Goal: Task Accomplishment & Management: Manage account settings

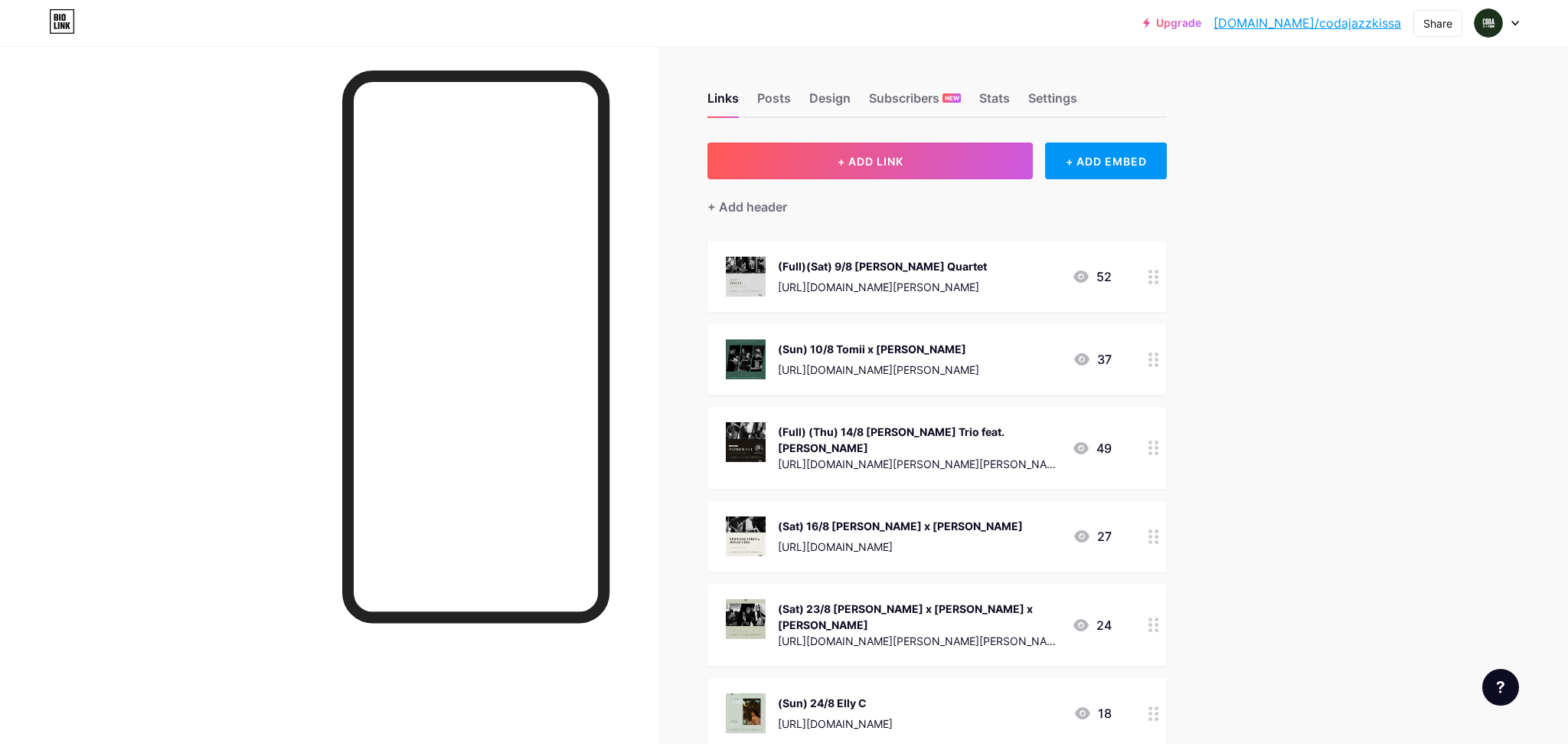
click at [1149, 280] on icon at bounding box center [1154, 277] width 11 height 15
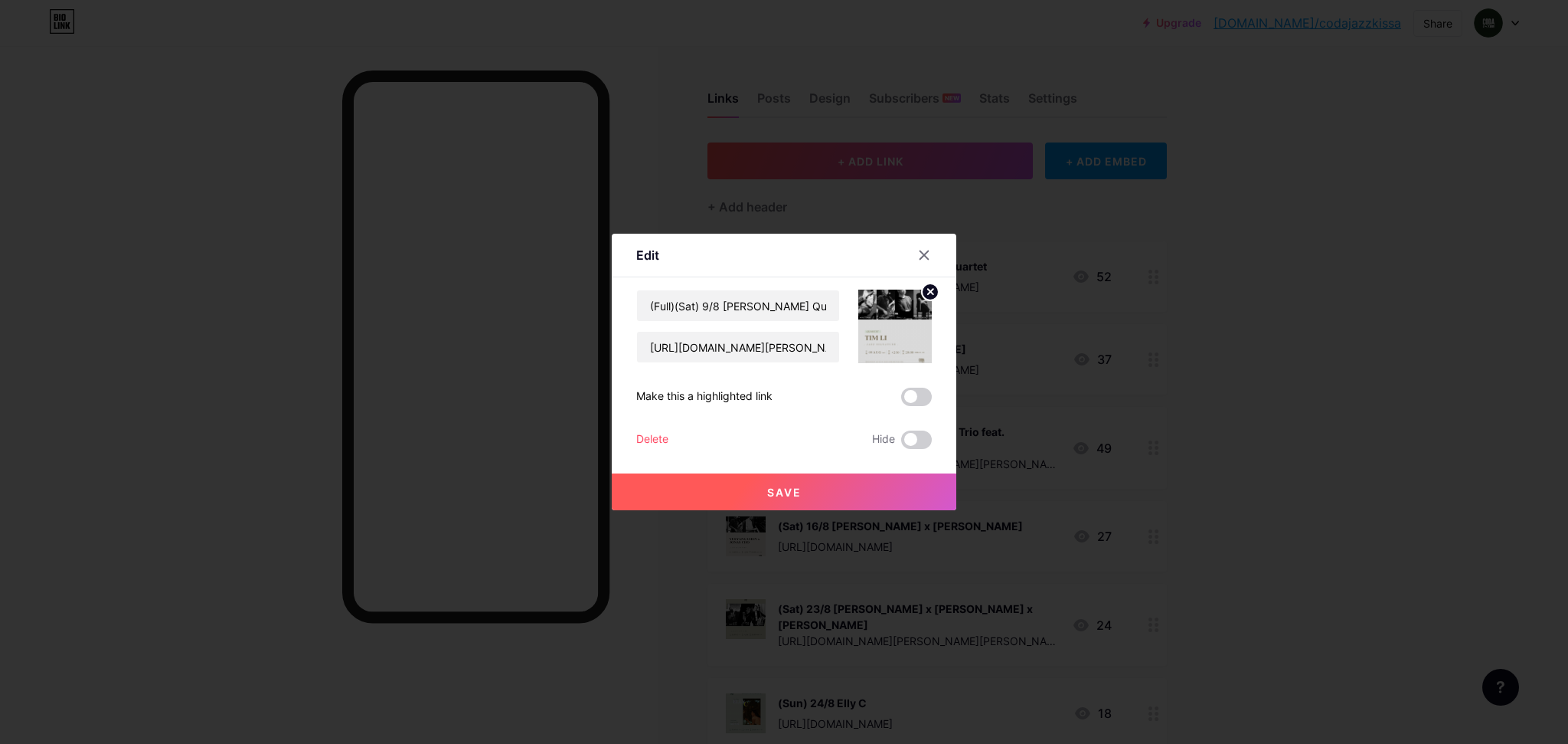
click at [656, 432] on div "Delete" at bounding box center [652, 440] width 32 height 19
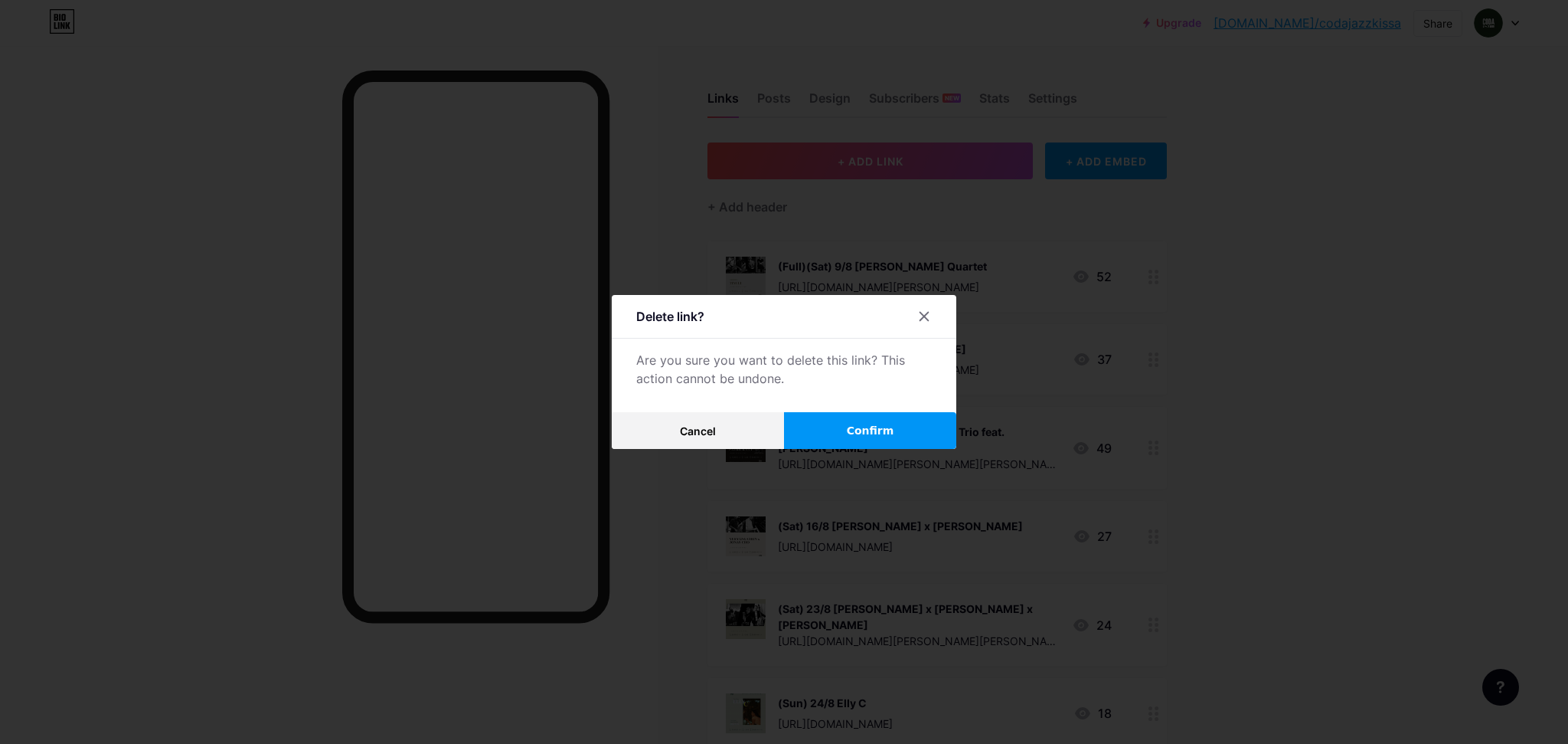
click at [870, 431] on span "Confirm" at bounding box center [870, 431] width 47 height 16
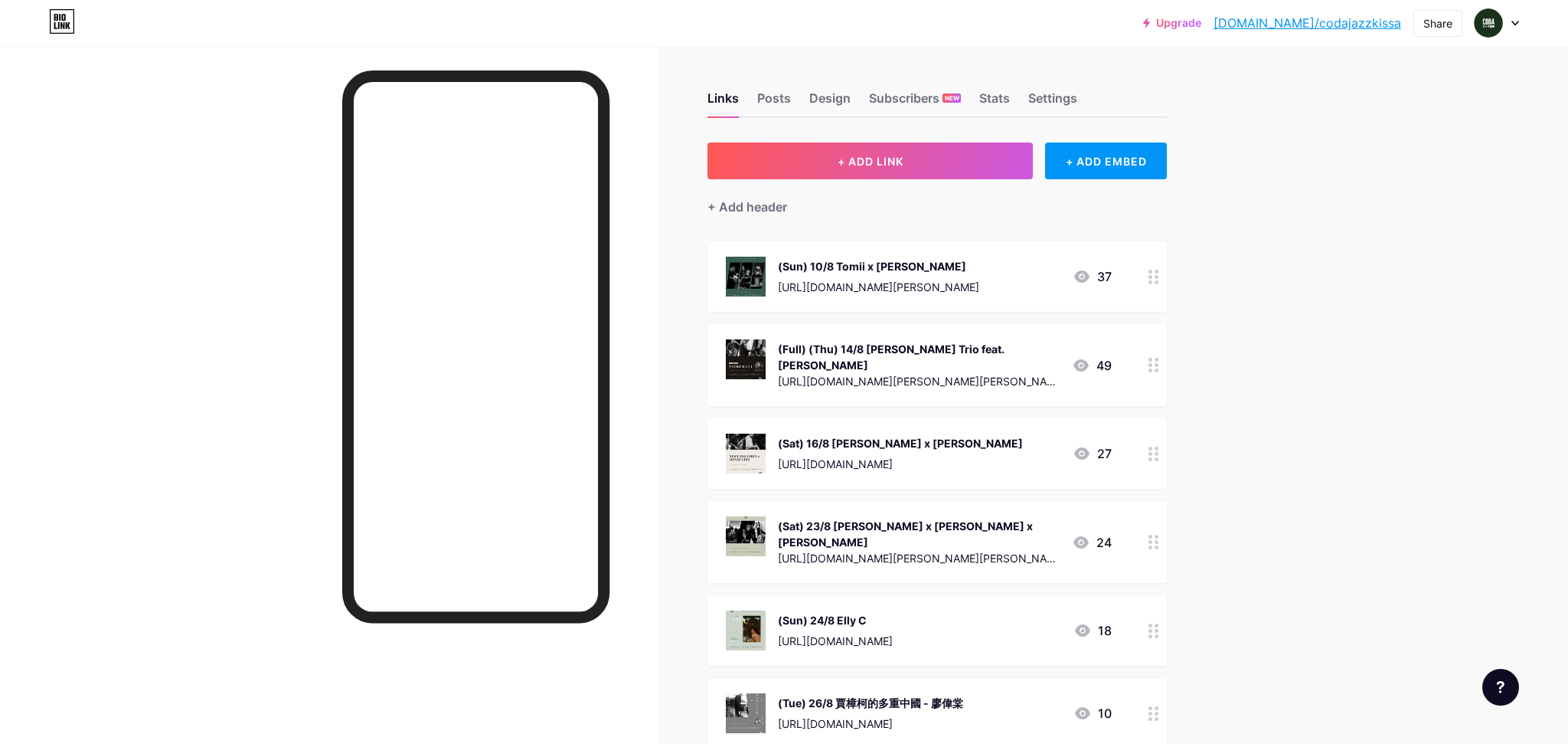
click at [1157, 279] on icon at bounding box center [1154, 277] width 11 height 15
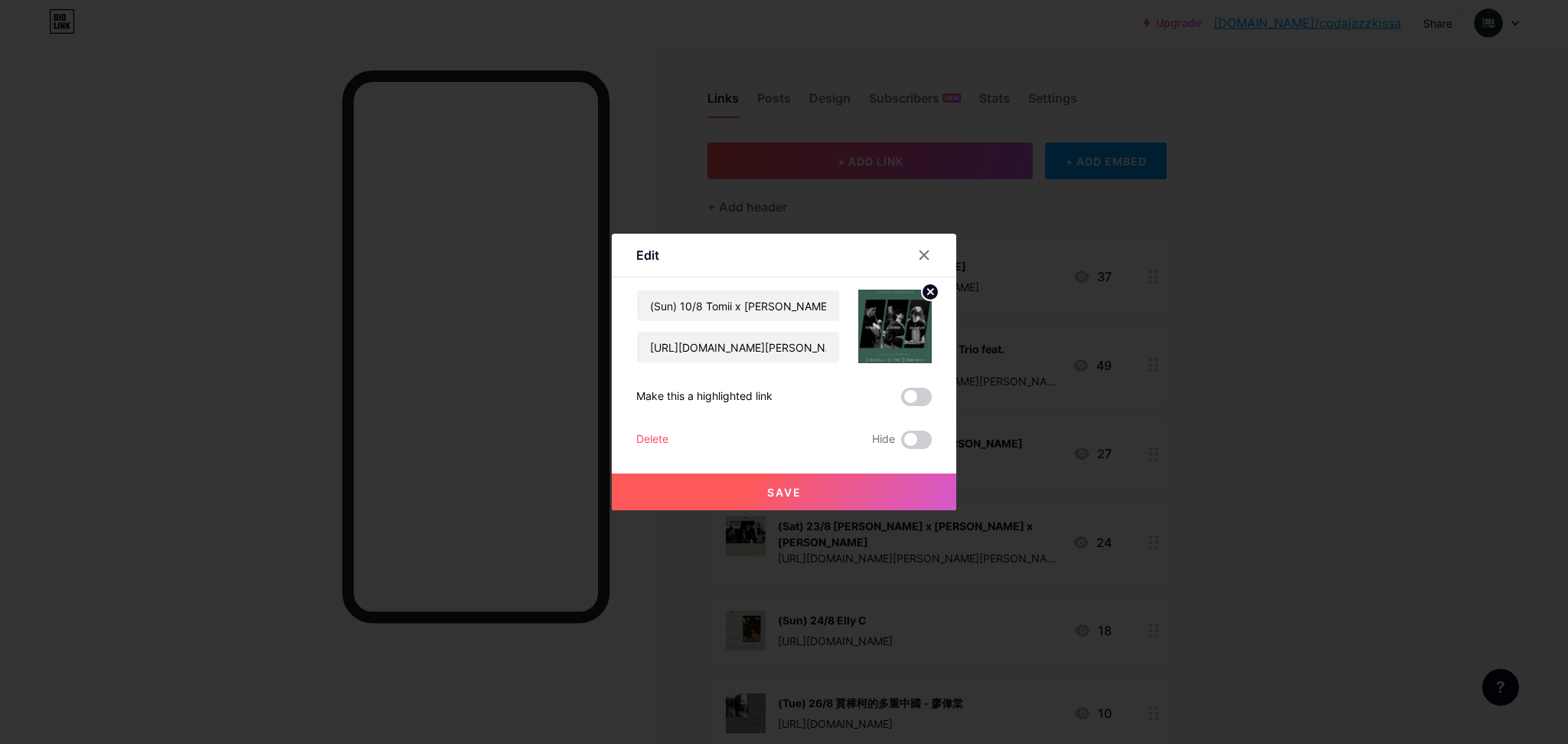
click at [654, 434] on div "Delete" at bounding box center [652, 440] width 32 height 19
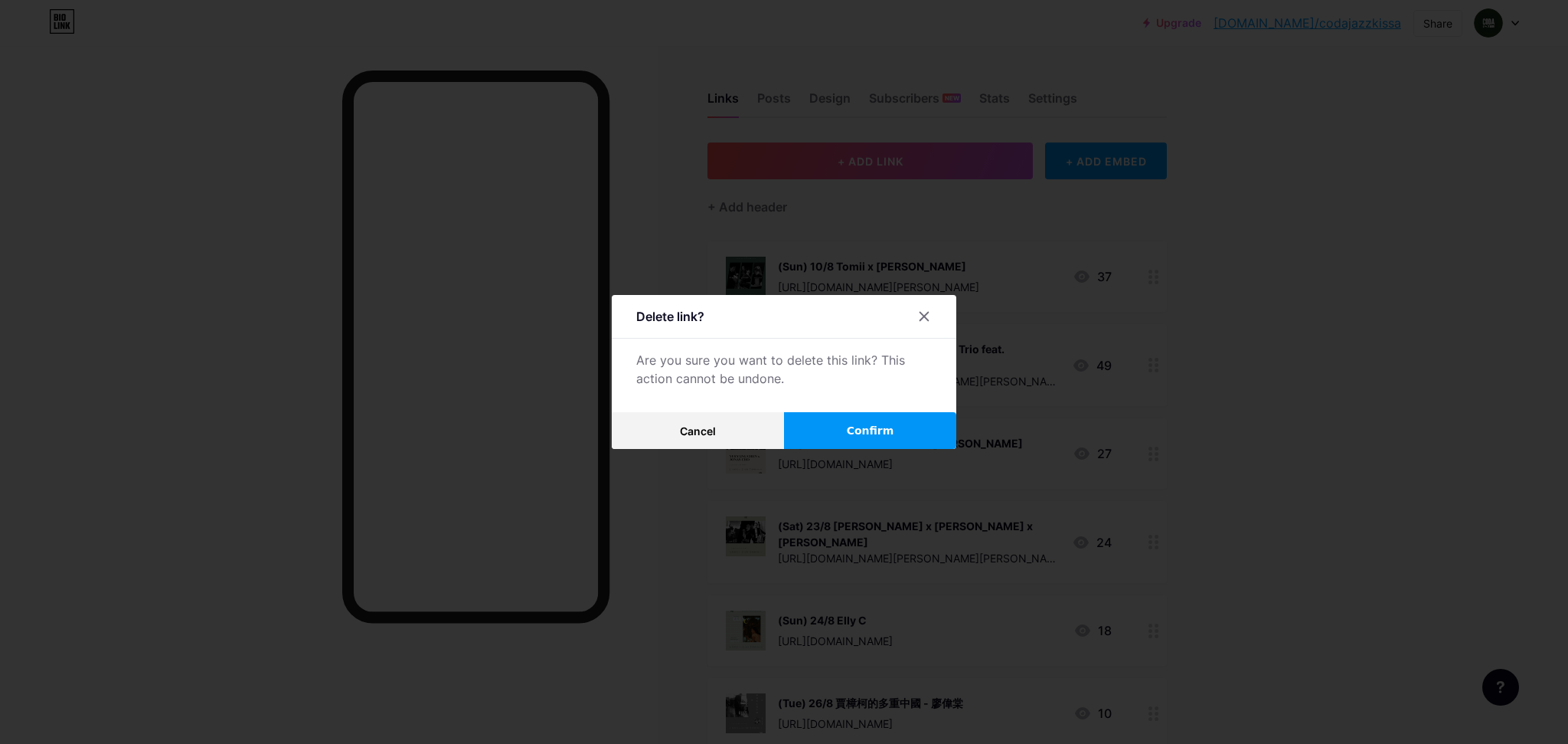
click at [828, 430] on button "Confirm" at bounding box center [870, 430] width 172 height 37
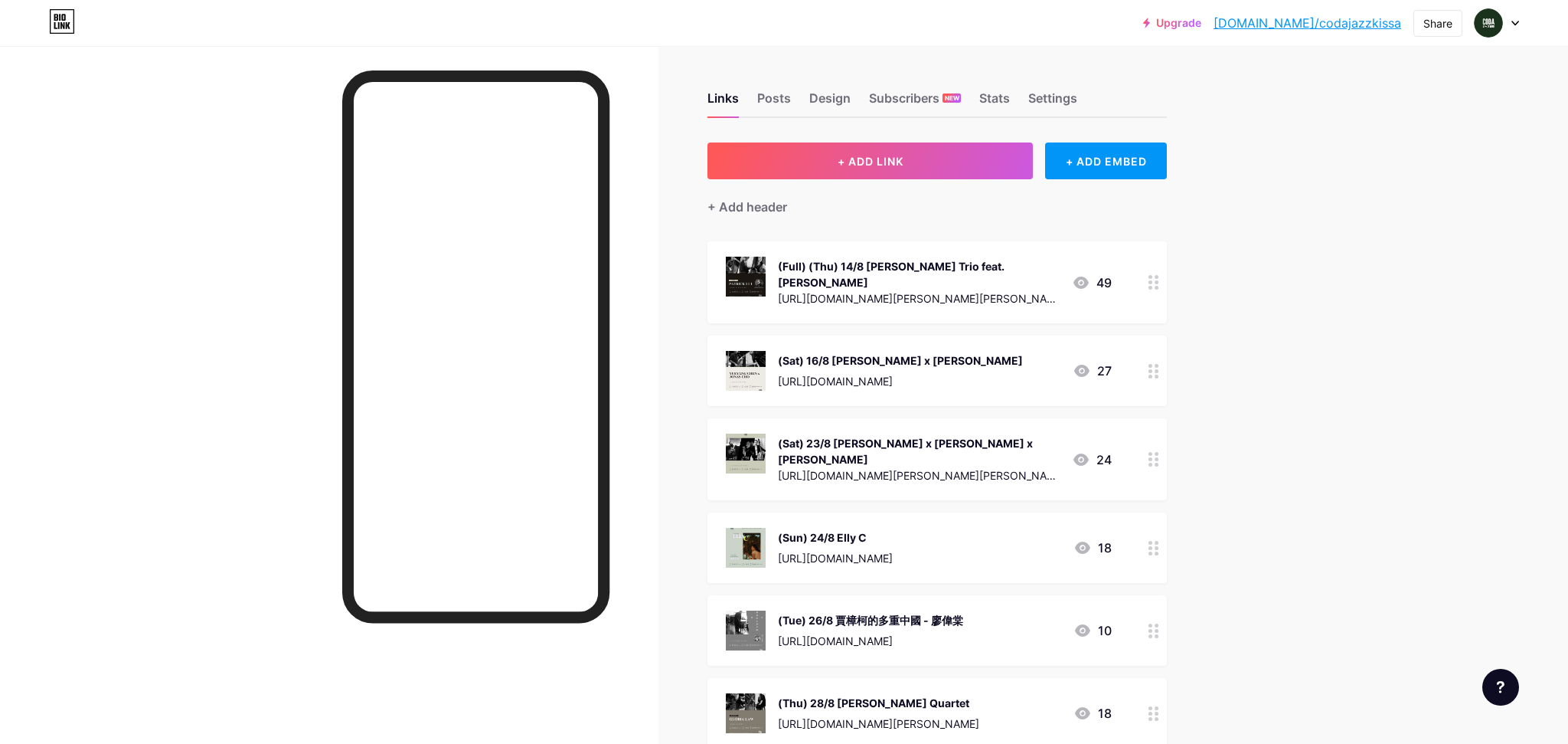
click at [1327, 291] on div "Upgrade bio.link/codaja... bio.link/codajazzkissa Share Switch accounts TICKETS…" at bounding box center [784, 587] width 1568 height 1175
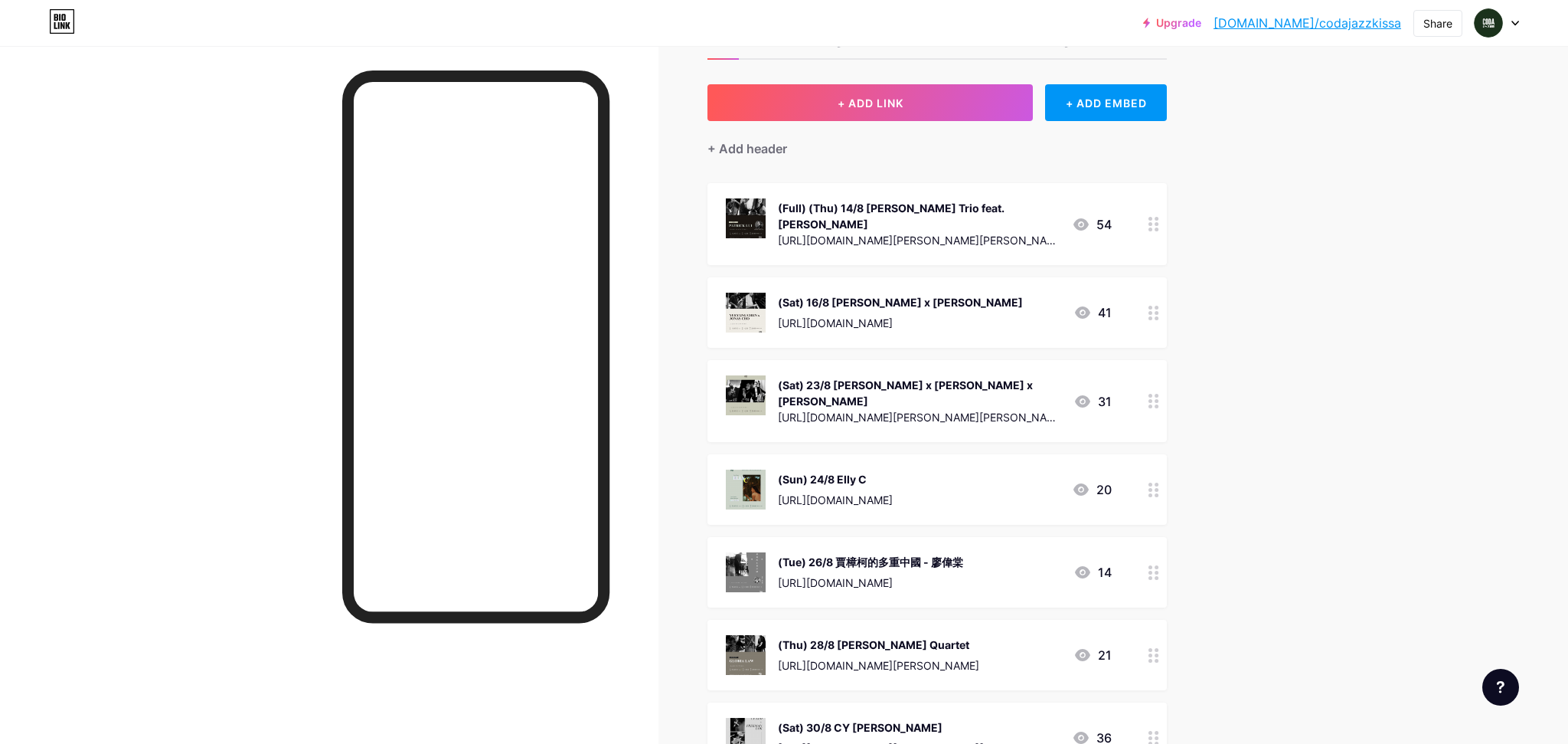
scroll to position [61, 0]
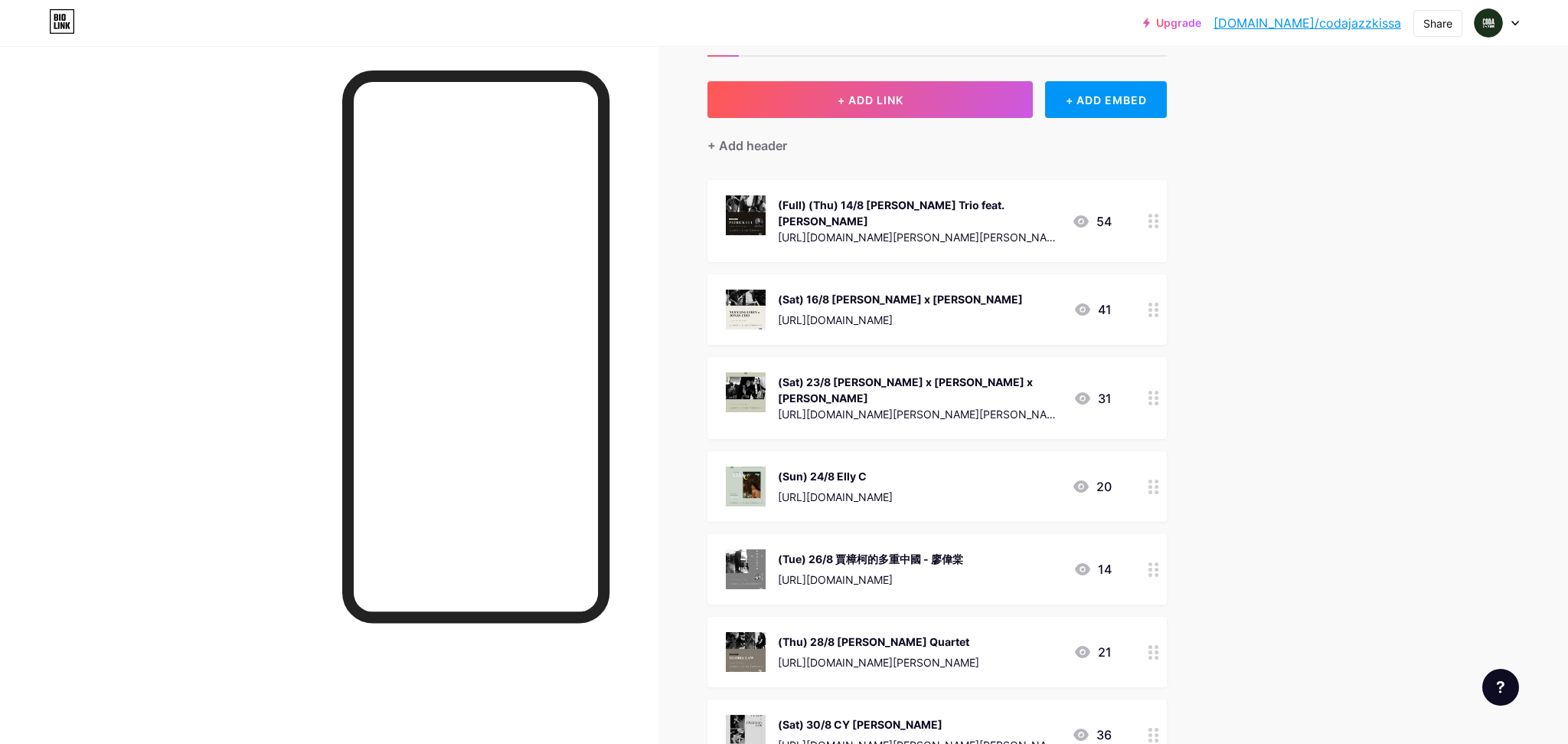
click at [1138, 390] on div "(Sat) 23/8 [PERSON_NAME] x [PERSON_NAME] x [PERSON_NAME] [URL][DOMAIN_NAME][PER…" at bounding box center [936, 397] width 459 height 82
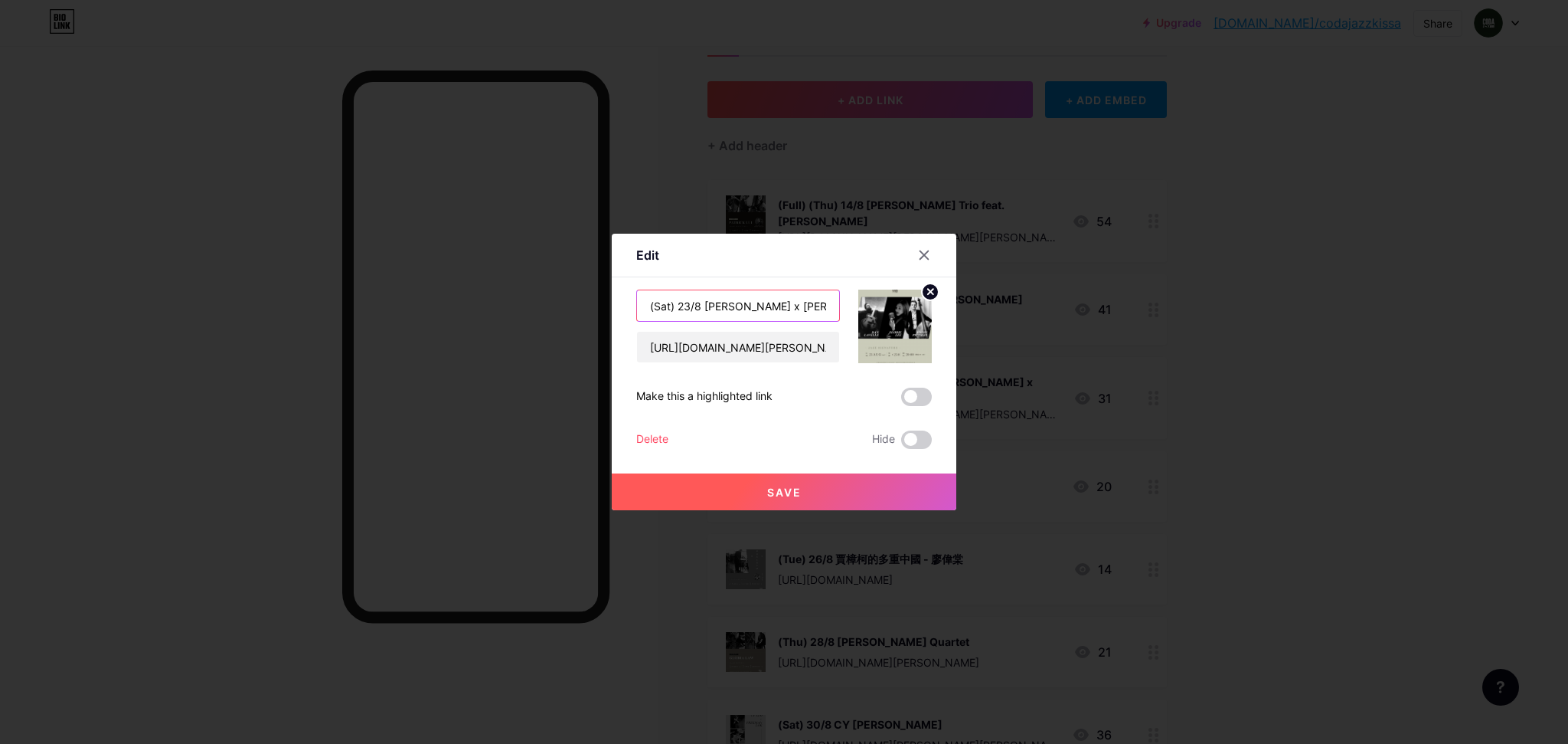
click at [646, 299] on input "(Sat) 23/8 [PERSON_NAME] x [PERSON_NAME] x [PERSON_NAME]" at bounding box center [738, 305] width 202 height 30
type input "（Full) (Sat) 23/8 [PERSON_NAME] x [PERSON_NAME] x [PERSON_NAME]"
click at [779, 487] on span "Save" at bounding box center [784, 492] width 34 height 13
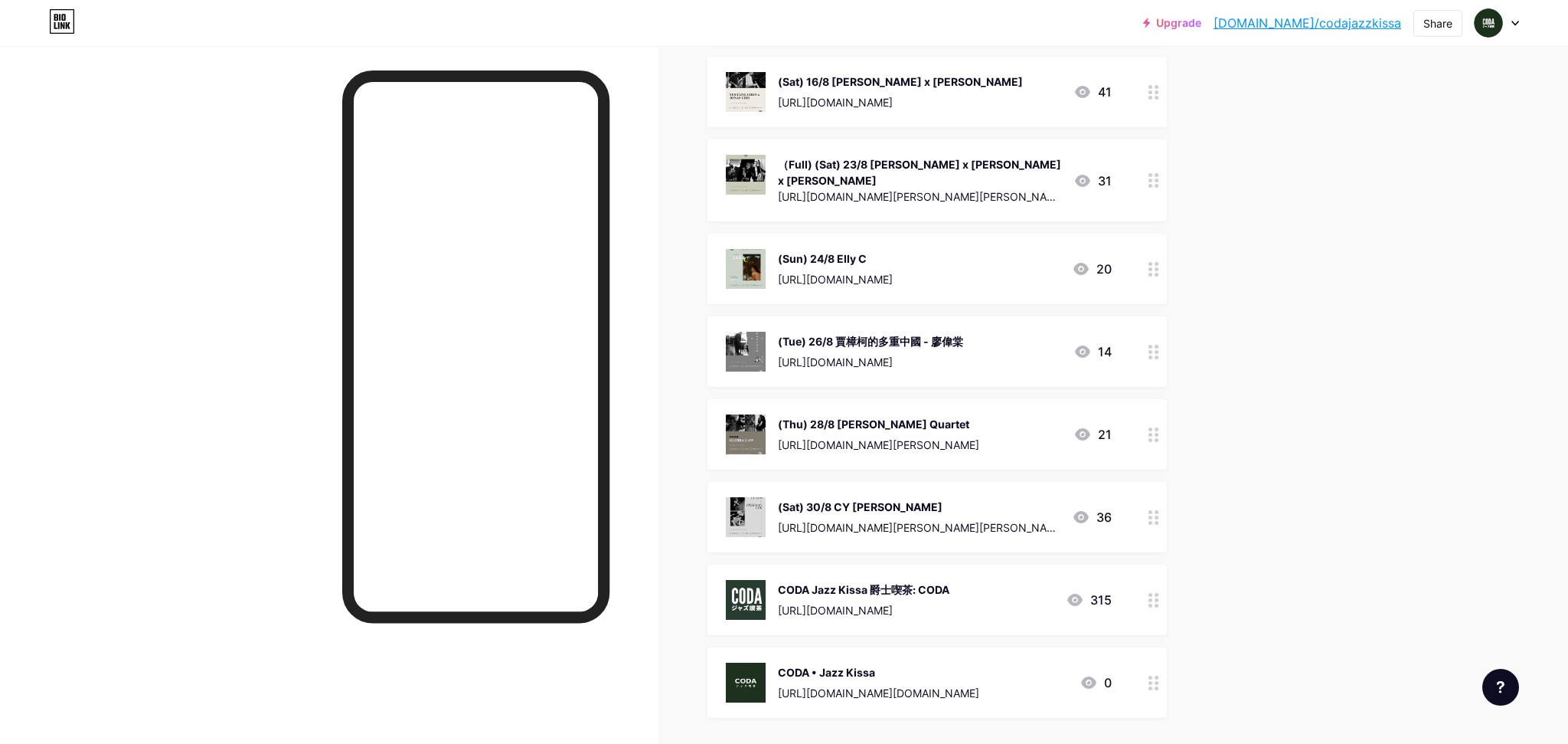
scroll to position [285, 0]
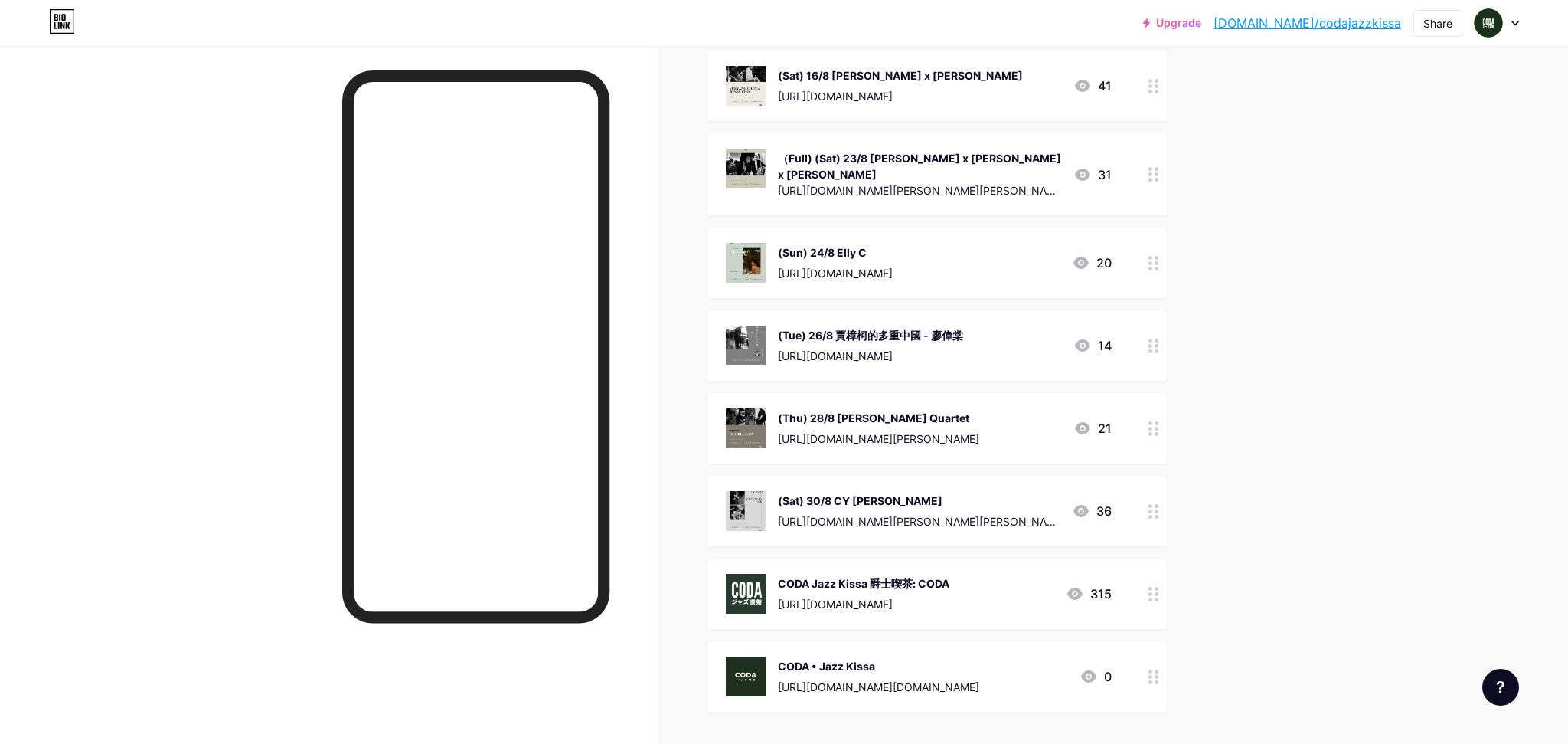
click at [1154, 505] on icon at bounding box center [1154, 511] width 11 height 15
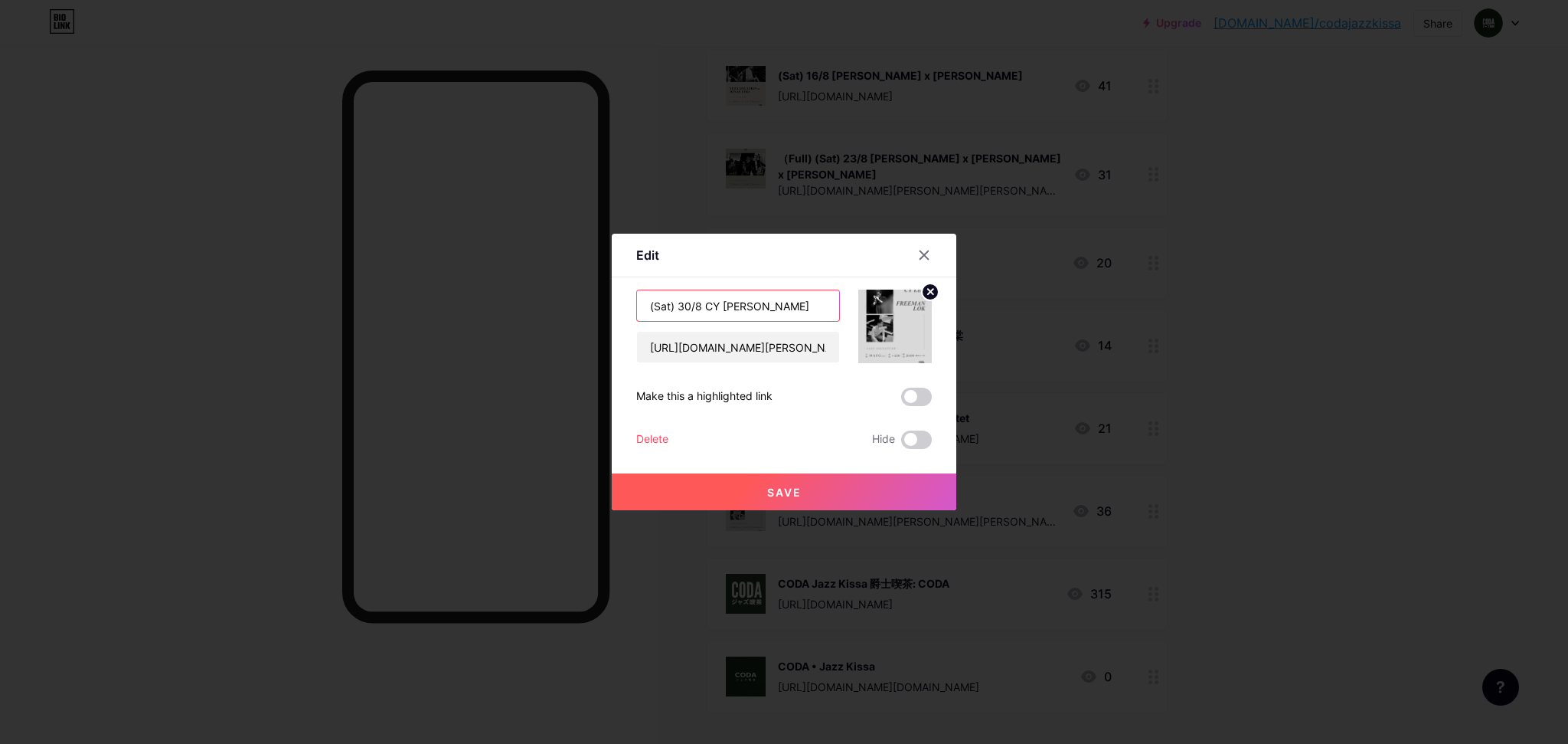
click at [646, 306] on input "(Sat) 30/8 CY [PERSON_NAME]" at bounding box center [738, 305] width 202 height 30
type input "(Full) (Sat) 30/8 CY [PERSON_NAME]"
click at [768, 494] on span "Save" at bounding box center [784, 492] width 34 height 13
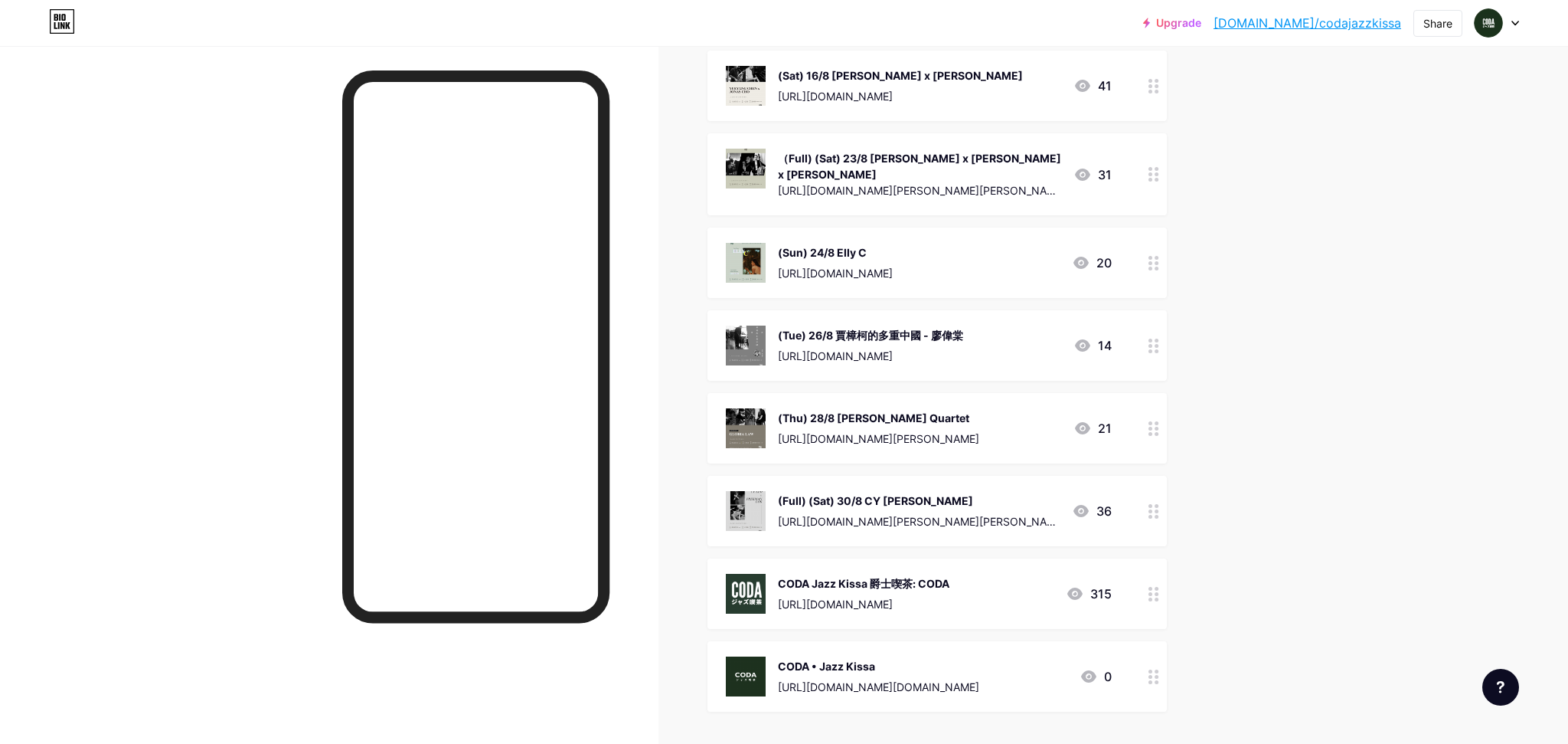
click at [1305, 270] on div "Upgrade [DOMAIN_NAME]/codaja... [DOMAIN_NAME]/codajazzkissa Share Switch accoun…" at bounding box center [784, 302] width 1568 height 1175
